Goal: Task Accomplishment & Management: Use online tool/utility

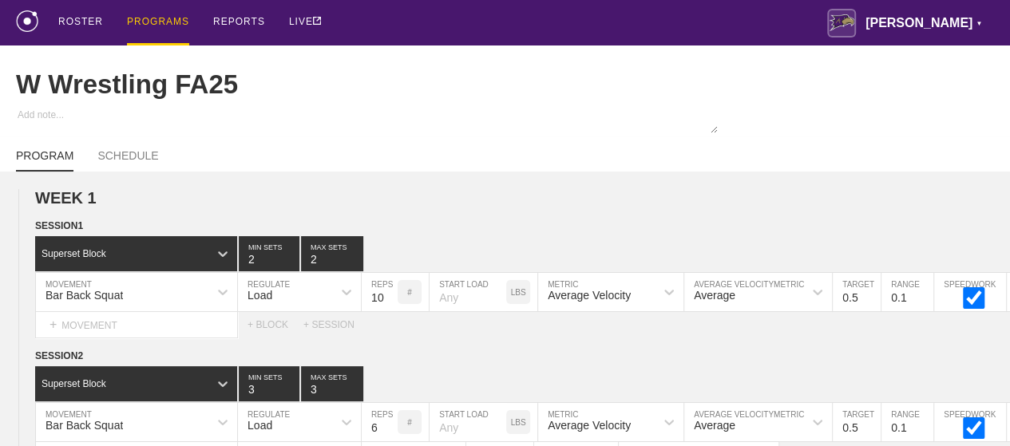
click at [147, 19] on div "PROGRAMS" at bounding box center [158, 23] width 62 height 46
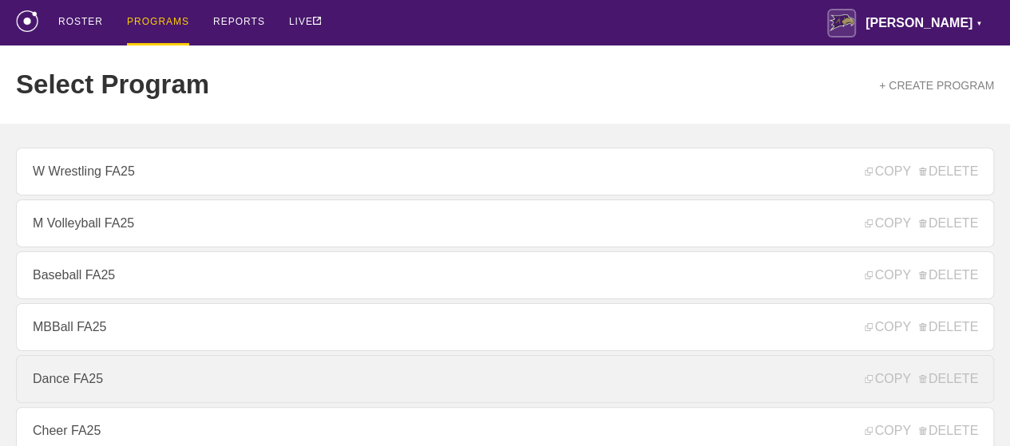
scroll to position [160, 0]
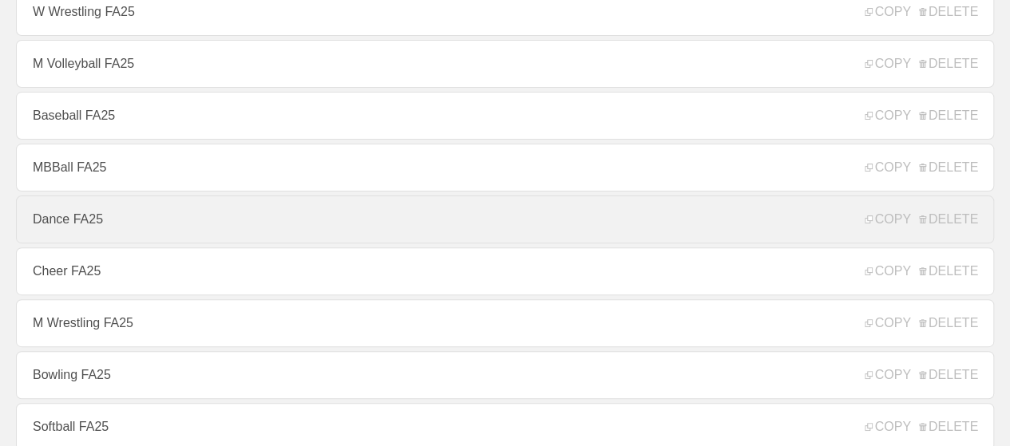
click at [62, 223] on link "Dance FA25" at bounding box center [505, 220] width 978 height 48
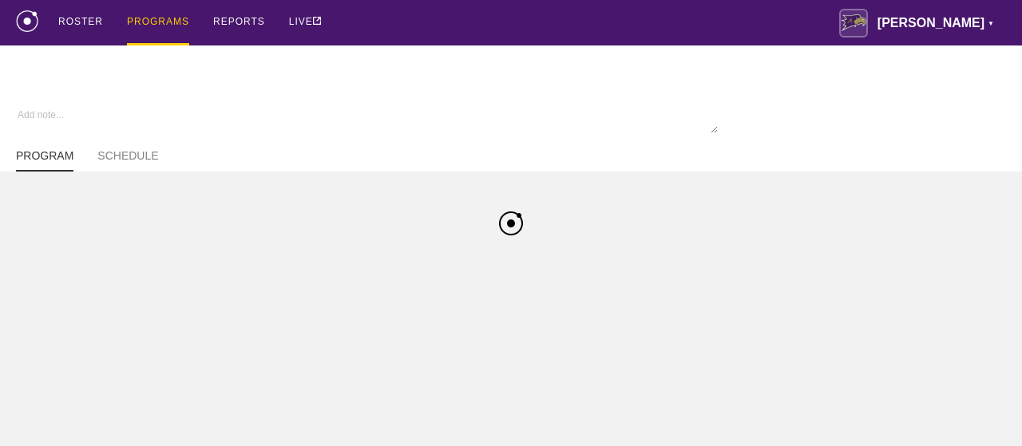
type textarea "x"
type input "Dance FA25"
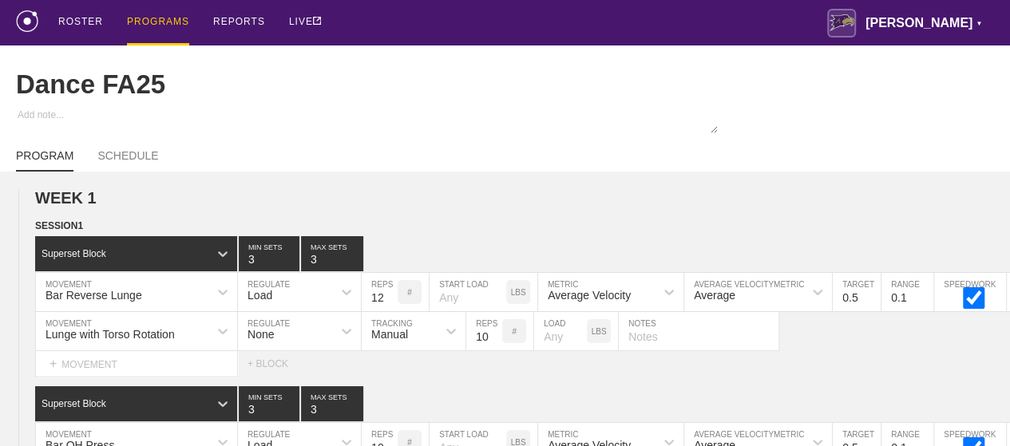
click at [149, 23] on div "PROGRAMS" at bounding box center [158, 23] width 62 height 46
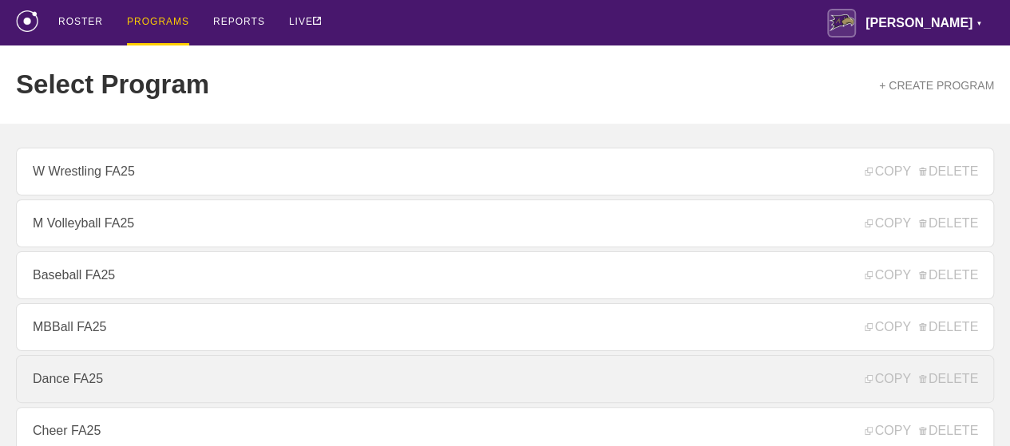
scroll to position [240, 0]
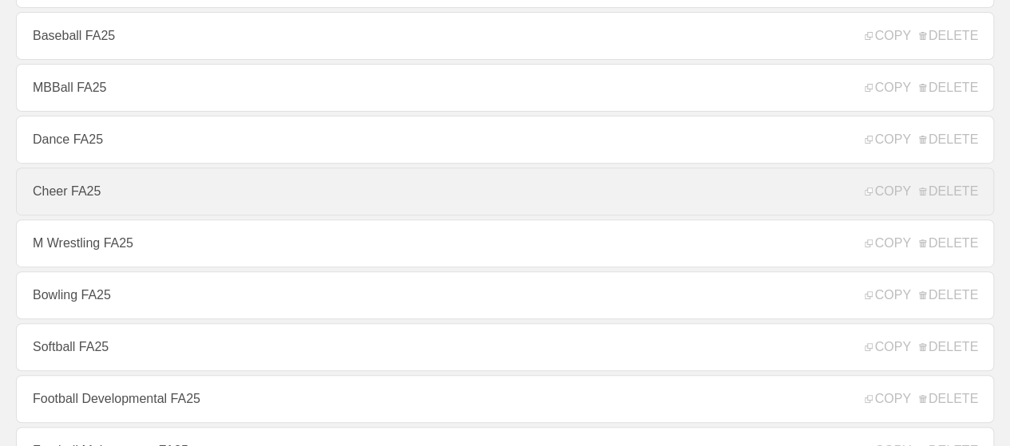
click at [64, 200] on link "Cheer FA25" at bounding box center [505, 192] width 978 height 48
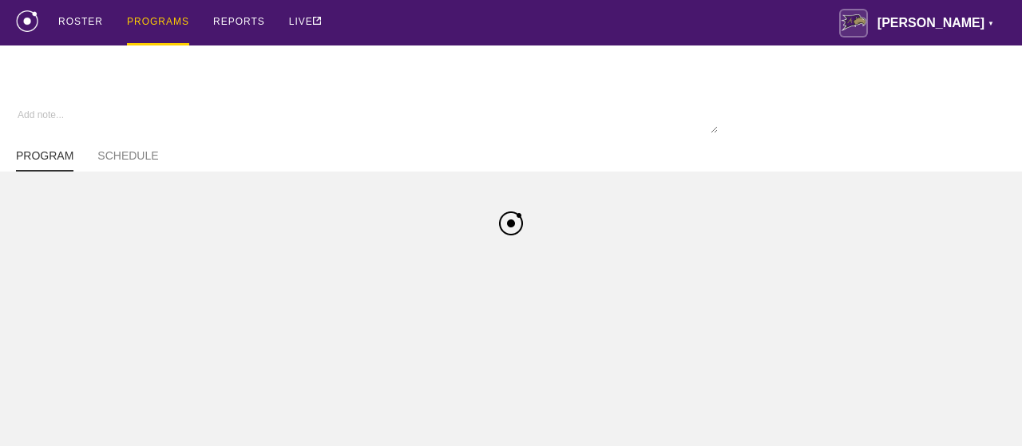
type textarea "x"
type input "Cheer FA25"
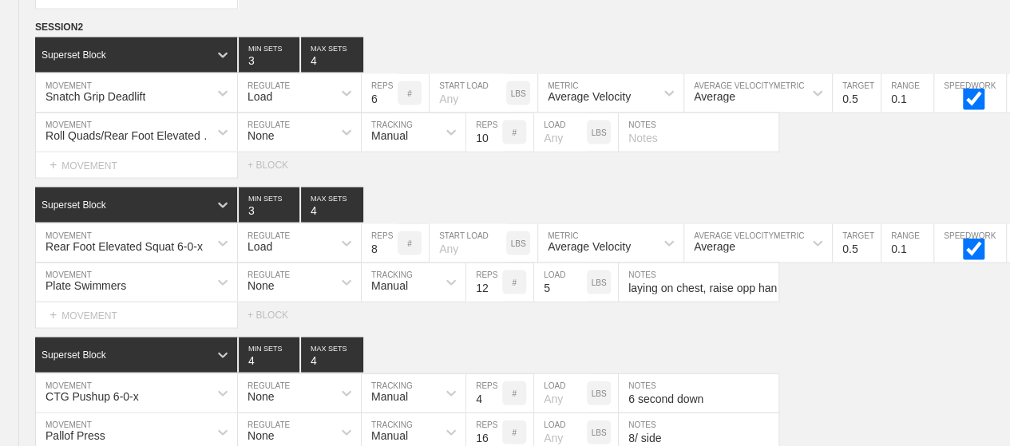
scroll to position [7737, 0]
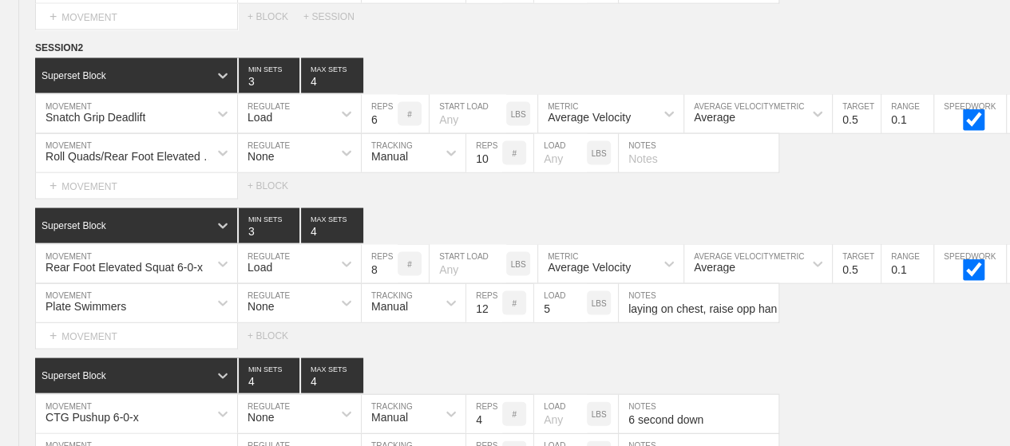
click at [366, 208] on div "Superset Block 3 MIN SETS 4 MAX SETS" at bounding box center [522, 225] width 975 height 35
